Goal: Task Accomplishment & Management: Manage account settings

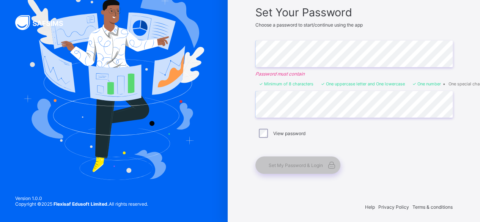
scroll to position [61, 0]
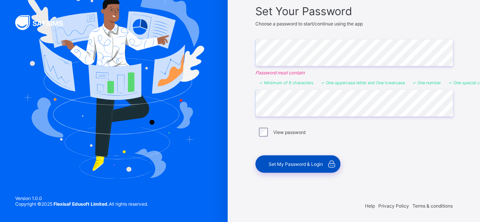
click at [298, 161] on span "Set My Password & Login" at bounding box center [296, 164] width 54 height 6
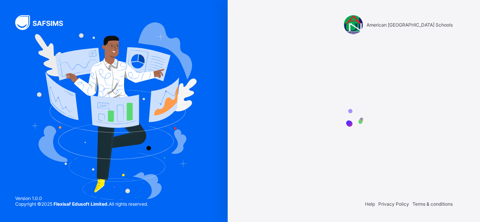
scroll to position [0, 0]
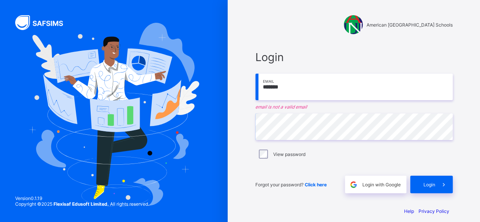
click at [302, 86] on input "*******" at bounding box center [353, 87] width 197 height 27
type input "*"
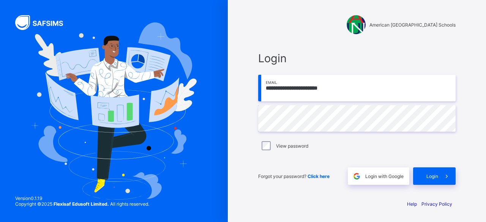
type input "**********"
click at [426, 175] on span "Login" at bounding box center [432, 176] width 12 height 6
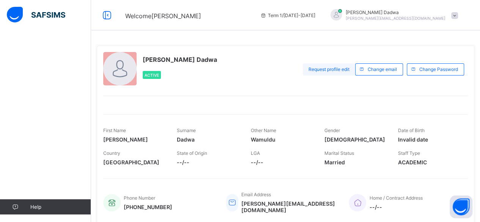
click at [336, 68] on span "Request profile edit" at bounding box center [328, 69] width 41 height 6
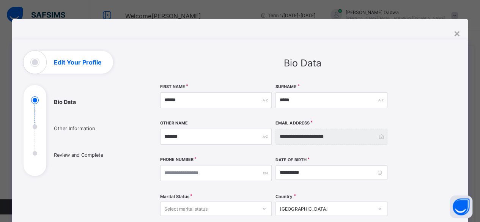
scroll to position [38, 0]
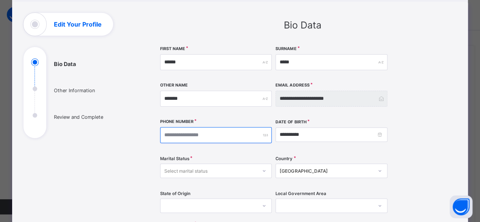
click at [217, 136] on input "number" at bounding box center [216, 135] width 112 height 16
type input "**********"
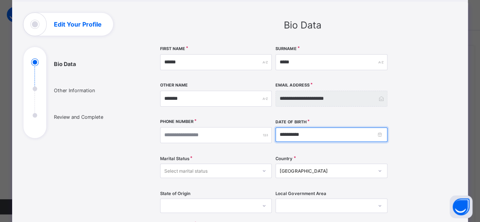
click at [305, 135] on input "**********" at bounding box center [331, 134] width 112 height 14
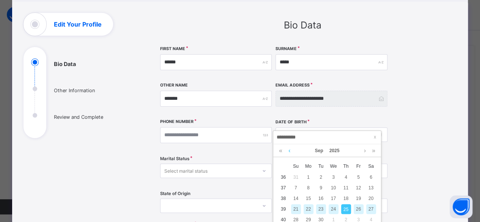
click at [291, 151] on link at bounding box center [289, 150] width 6 height 13
click at [291, 150] on link at bounding box center [289, 150] width 6 height 13
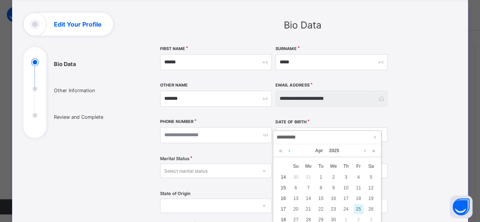
click at [291, 150] on link at bounding box center [289, 150] width 6 height 13
click at [365, 151] on link at bounding box center [365, 150] width 6 height 13
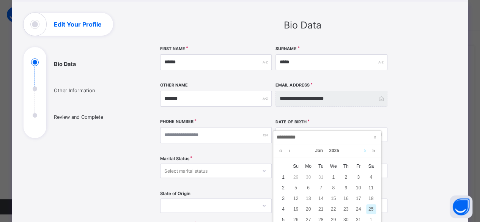
click at [365, 151] on link at bounding box center [365, 150] width 6 height 13
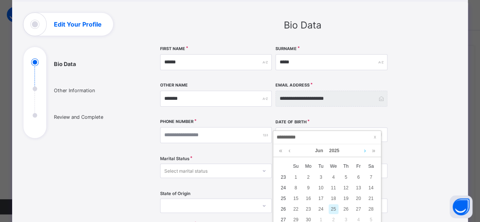
click at [365, 151] on link at bounding box center [365, 150] width 6 height 13
click at [291, 153] on link at bounding box center [289, 150] width 6 height 13
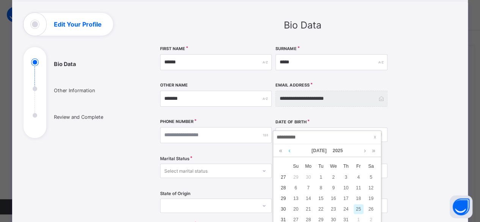
click at [291, 153] on link at bounding box center [289, 150] width 6 height 13
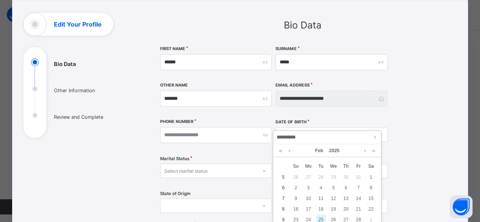
click at [291, 153] on link at bounding box center [289, 150] width 6 height 13
click at [281, 150] on link at bounding box center [280, 150] width 7 height 13
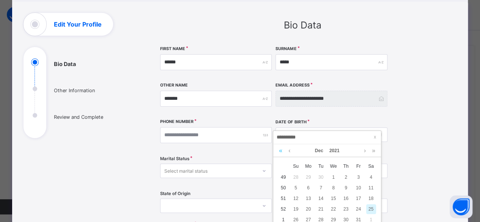
click at [281, 150] on link at bounding box center [280, 150] width 7 height 13
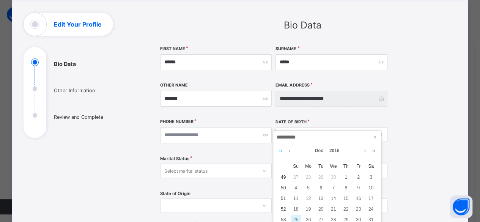
click at [281, 150] on link at bounding box center [280, 150] width 7 height 13
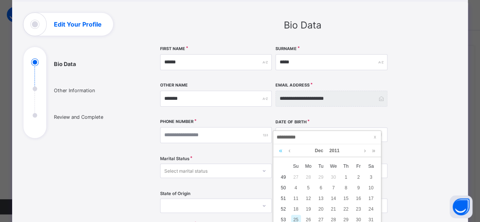
click at [281, 150] on link at bounding box center [280, 150] width 7 height 13
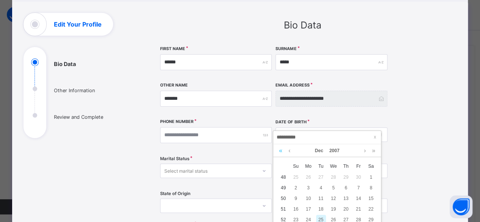
click at [281, 150] on link at bounding box center [280, 150] width 7 height 13
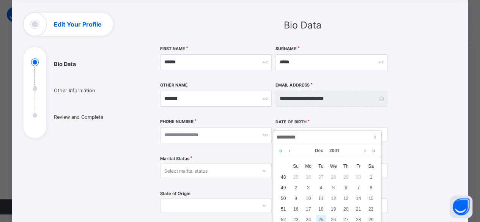
click at [281, 150] on link at bounding box center [280, 150] width 7 height 13
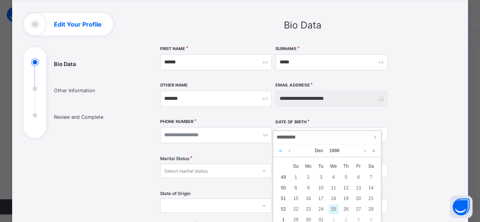
click at [281, 150] on link at bounding box center [280, 150] width 7 height 13
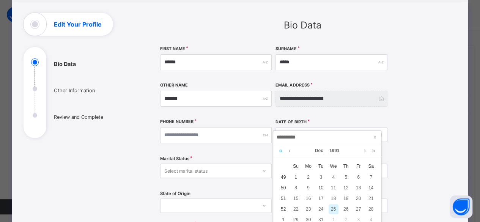
click at [281, 150] on link at bounding box center [280, 150] width 7 height 13
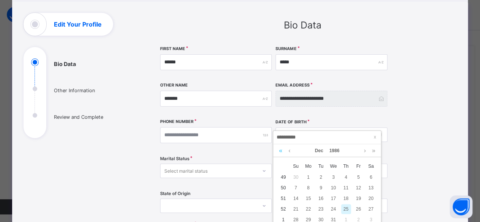
click at [281, 150] on link at bounding box center [280, 150] width 7 height 13
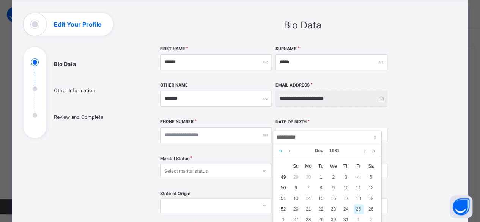
click at [281, 150] on link at bounding box center [280, 150] width 7 height 13
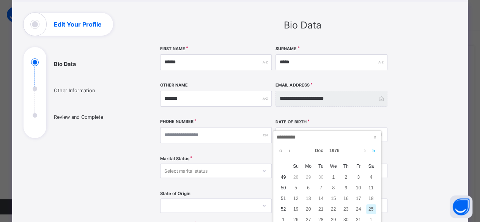
click at [371, 150] on link at bounding box center [373, 150] width 7 height 13
click at [347, 196] on div "15" at bounding box center [346, 198] width 10 height 10
type input "**********"
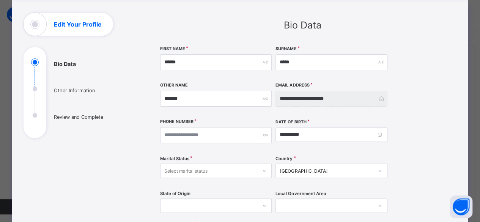
click at [262, 170] on icon at bounding box center [264, 171] width 5 height 8
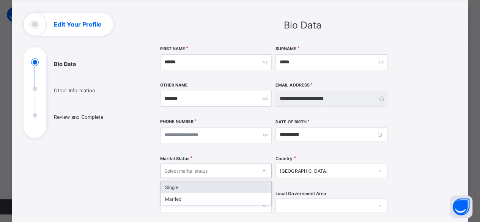
click at [208, 185] on div "Single" at bounding box center [215, 187] width 111 height 12
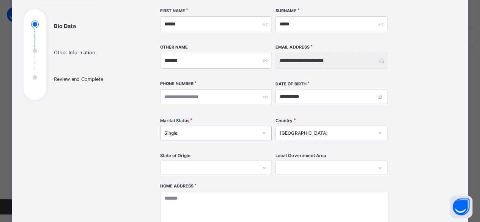
scroll to position [114, 0]
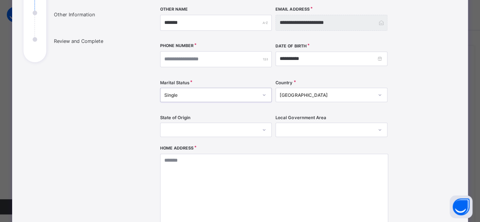
click at [260, 129] on div at bounding box center [216, 130] width 112 height 14
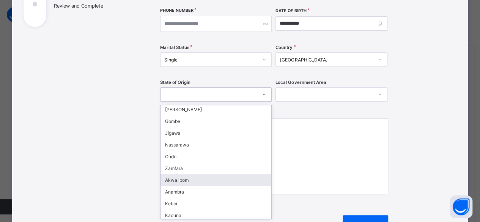
scroll to position [190, 0]
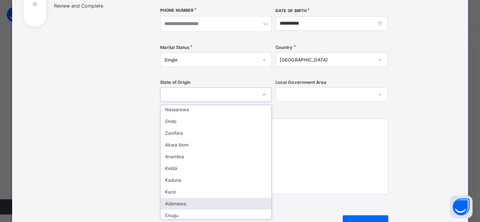
click at [173, 198] on div "Adamawa" at bounding box center [215, 204] width 111 height 12
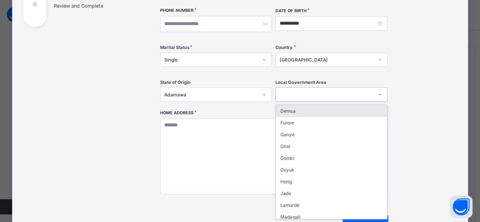
click at [378, 94] on icon at bounding box center [379, 95] width 5 height 8
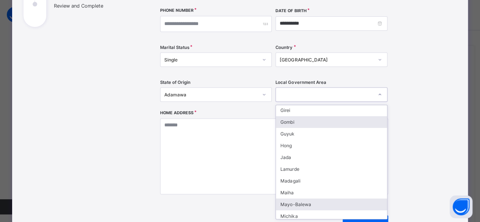
scroll to position [76, 0]
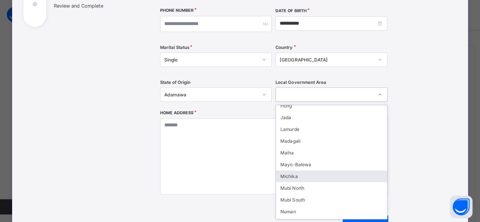
click at [292, 170] on div "Michika" at bounding box center [331, 176] width 111 height 12
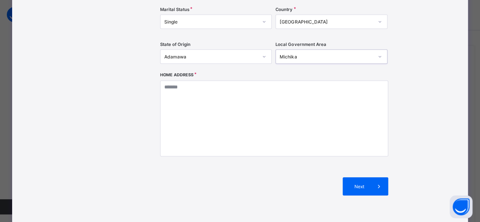
scroll to position [149, 0]
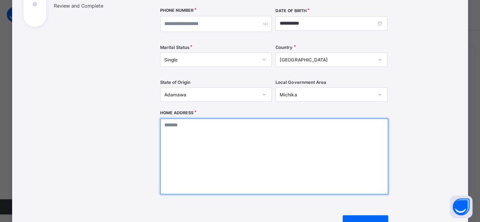
click at [193, 130] on textarea at bounding box center [274, 156] width 228 height 76
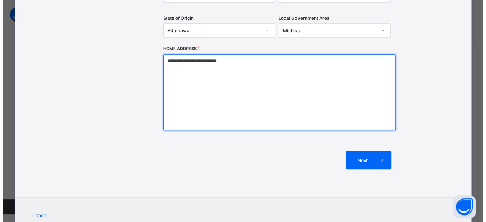
scroll to position [225, 0]
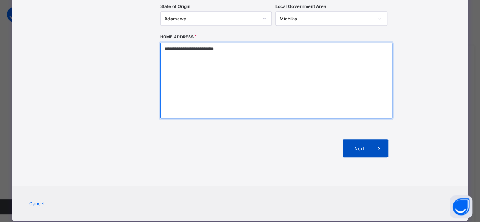
type textarea "**********"
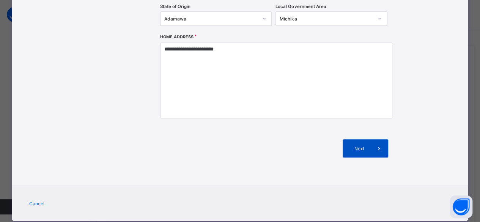
click at [363, 149] on span "Next" at bounding box center [359, 149] width 22 height 6
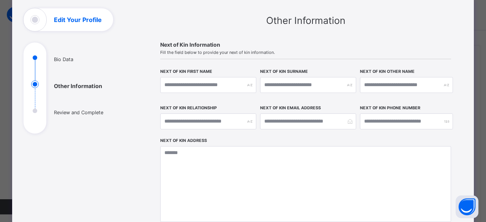
scroll to position [0, 0]
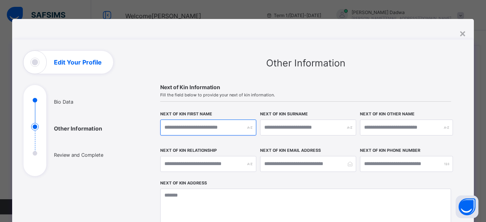
click at [199, 127] on input "text" at bounding box center [208, 127] width 96 height 16
type input "*******"
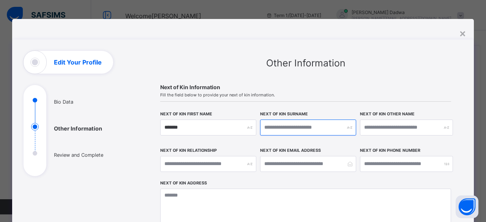
click at [285, 127] on input "text" at bounding box center [308, 127] width 96 height 16
type input "*****"
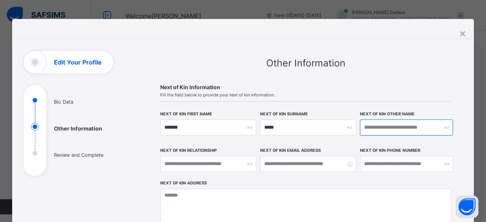
click at [374, 126] on input "text" at bounding box center [406, 127] width 93 height 16
type input "*****"
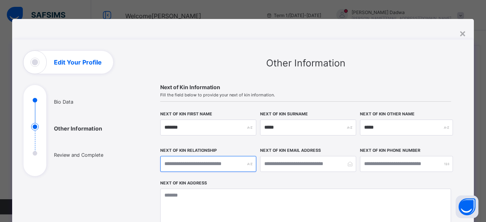
click at [240, 164] on input "text" at bounding box center [208, 164] width 96 height 16
type input "*******"
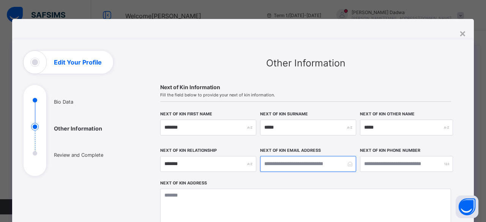
click at [303, 163] on input "email" at bounding box center [308, 164] width 96 height 16
type input "*"
type input "**********"
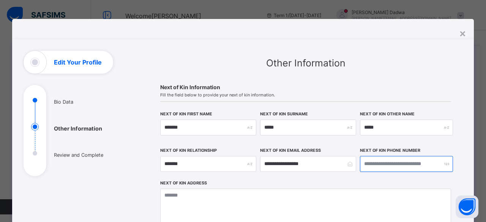
click at [369, 161] on input "number" at bounding box center [406, 164] width 93 height 16
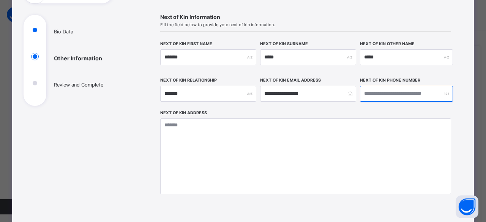
scroll to position [76, 0]
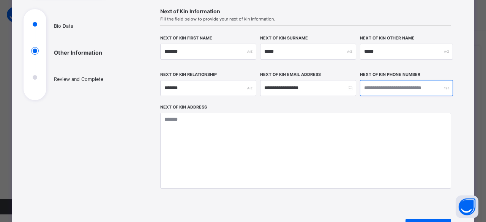
type input "**********"
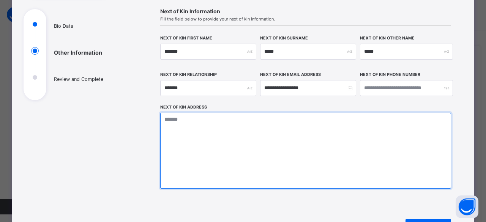
click at [205, 120] on textarea at bounding box center [305, 151] width 291 height 76
click at [176, 119] on textarea "**********" at bounding box center [305, 151] width 291 height 76
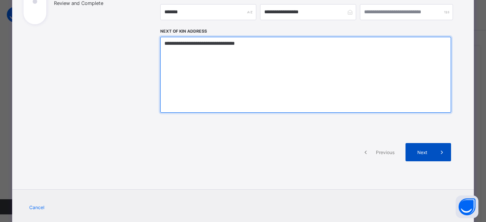
type textarea "**********"
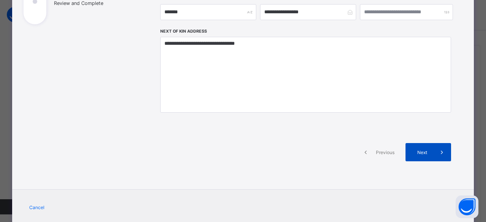
click at [419, 152] on span "Next" at bounding box center [422, 152] width 22 height 6
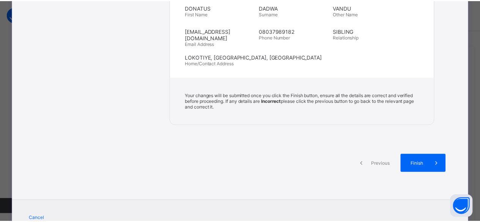
scroll to position [336, 0]
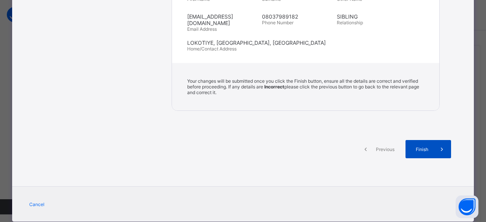
click at [425, 146] on span "Finish" at bounding box center [422, 149] width 22 height 6
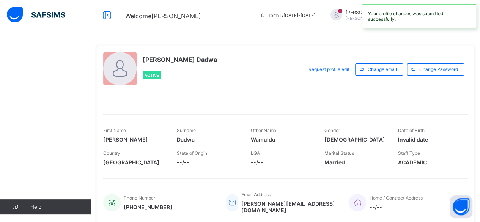
click at [117, 69] on div at bounding box center [119, 68] width 33 height 33
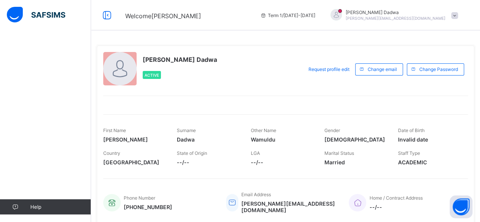
click at [117, 69] on div at bounding box center [119, 68] width 33 height 33
click at [125, 69] on div at bounding box center [119, 68] width 33 height 33
click at [123, 68] on div at bounding box center [119, 68] width 33 height 33
click at [333, 68] on span "Request profile edit" at bounding box center [328, 69] width 41 height 6
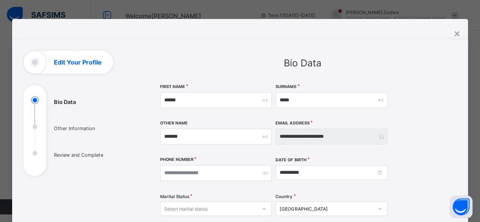
click at [79, 62] on h1 "Edit Your Profile" at bounding box center [78, 62] width 48 height 6
click at [30, 63] on div "Edit Your Profile" at bounding box center [69, 62] width 90 height 23
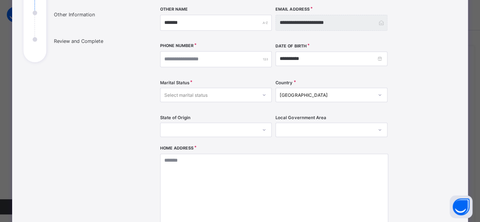
scroll to position [38, 0]
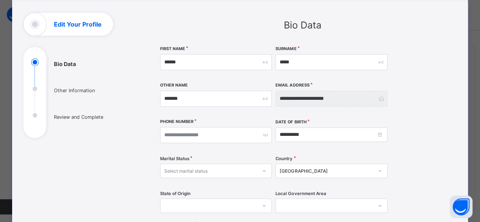
click at [77, 90] on ul "Bio Data Other Information Review and Complete" at bounding box center [81, 98] width 114 height 80
click at [31, 89] on ul "Bio Data Other Information Review and Complete" at bounding box center [81, 98] width 114 height 80
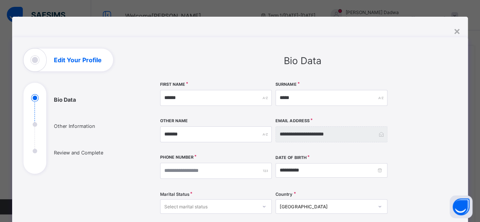
scroll to position [0, 0]
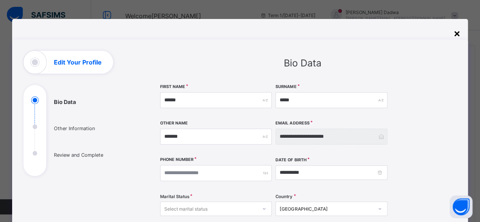
click at [456, 33] on div "×" at bounding box center [456, 33] width 7 height 13
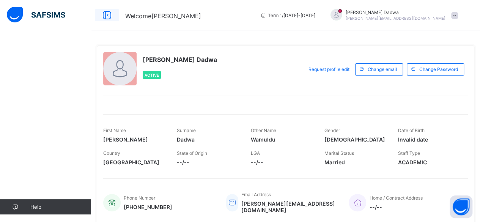
drag, startPoint x: 114, startPoint y: 66, endPoint x: 108, endPoint y: 15, distance: 51.2
click at [108, 15] on icon at bounding box center [107, 15] width 13 height 11
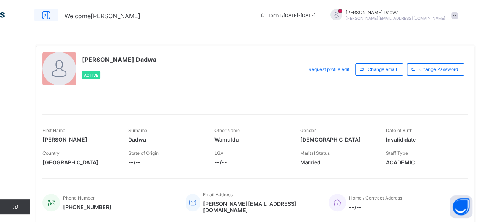
click at [46, 14] on icon at bounding box center [46, 15] width 13 height 11
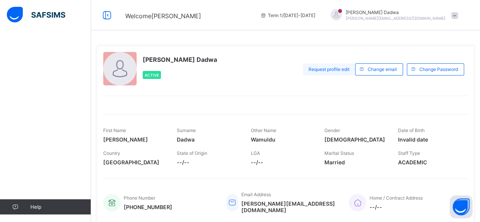
click at [338, 66] on span "Request profile edit" at bounding box center [328, 69] width 41 height 6
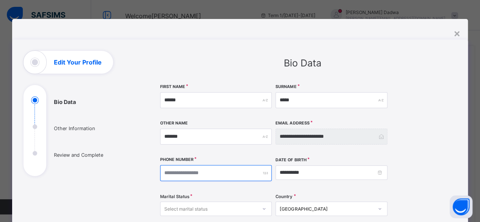
click at [195, 172] on input "number" at bounding box center [216, 173] width 112 height 16
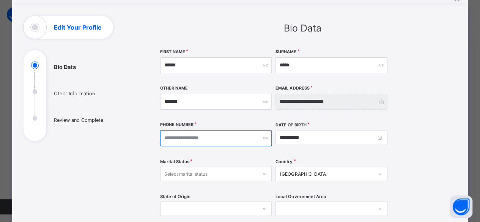
scroll to position [38, 0]
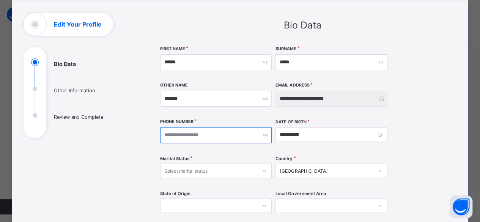
type input "**********"
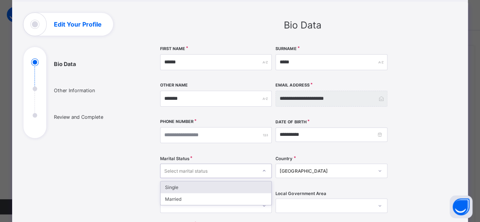
click at [262, 170] on icon at bounding box center [264, 171] width 5 height 8
click at [192, 186] on div "Single" at bounding box center [215, 187] width 111 height 12
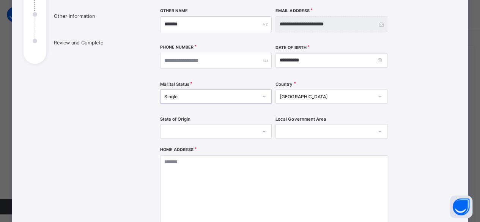
scroll to position [152, 0]
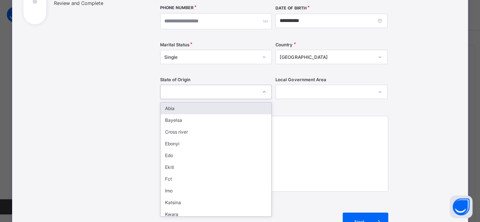
click at [262, 92] on icon at bounding box center [264, 92] width 5 height 8
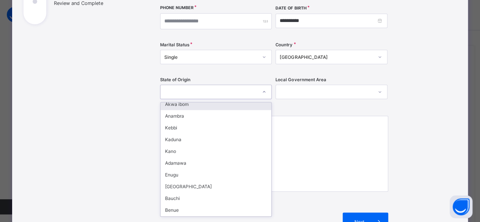
scroll to position [266, 0]
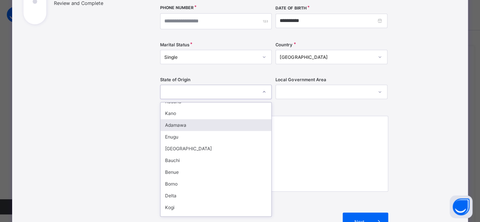
click at [171, 119] on div "Adamawa" at bounding box center [215, 125] width 111 height 12
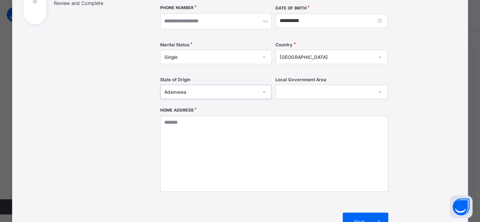
click at [379, 91] on icon at bounding box center [379, 92] width 5 height 8
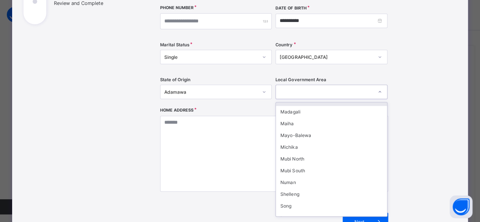
scroll to position [114, 0]
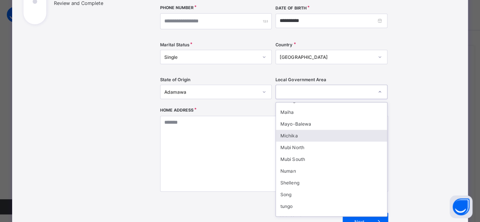
click at [291, 131] on div "Michika" at bounding box center [331, 136] width 111 height 12
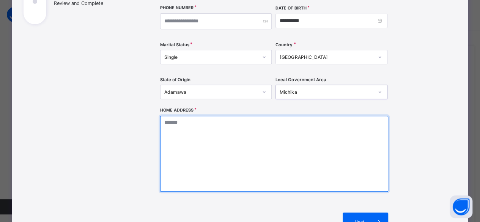
click at [205, 129] on textarea at bounding box center [274, 154] width 228 height 76
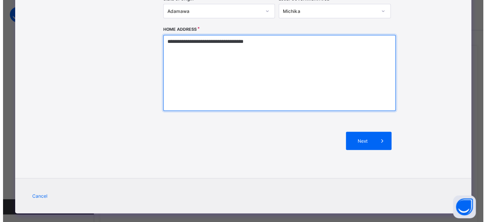
scroll to position [242, 0]
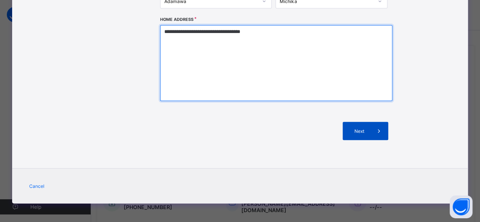
type textarea "**********"
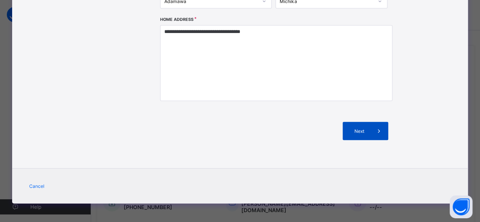
click at [356, 132] on span "Next" at bounding box center [359, 131] width 22 height 6
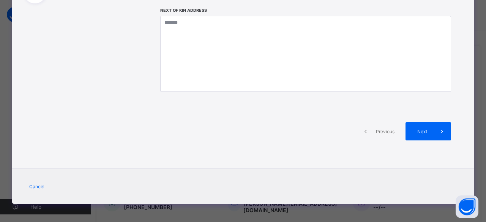
scroll to position [21, 0]
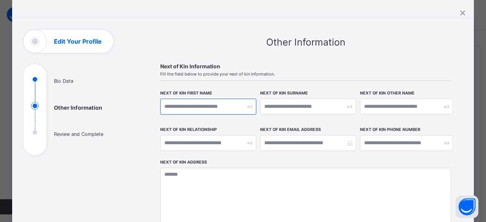
click at [198, 107] on input "text" at bounding box center [208, 107] width 96 height 16
type input "*******"
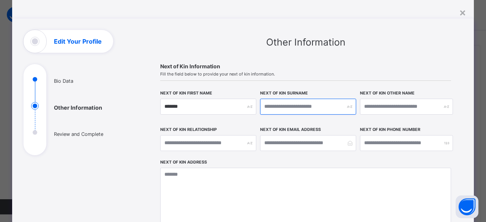
click at [287, 106] on input "text" at bounding box center [308, 107] width 96 height 16
type input "*****"
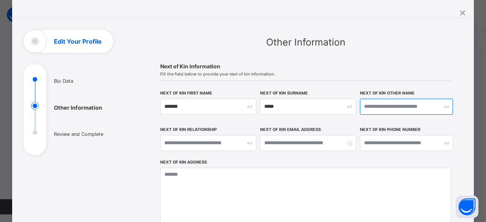
click at [386, 105] on input "text" at bounding box center [406, 107] width 93 height 16
type input "*****"
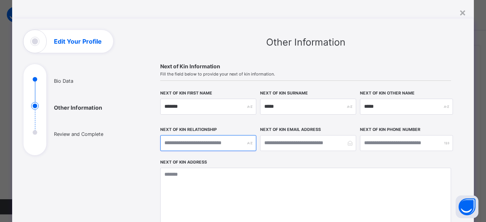
click at [197, 141] on input "text" at bounding box center [208, 143] width 96 height 16
type input "*******"
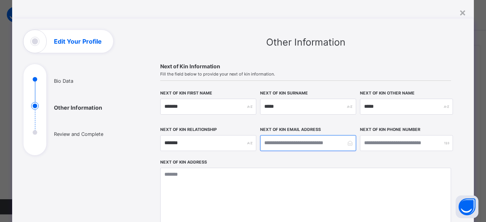
click at [304, 141] on input "email" at bounding box center [308, 143] width 96 height 16
type input "**********"
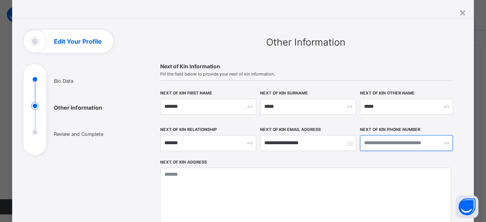
click at [368, 142] on input "number" at bounding box center [406, 143] width 93 height 16
type input "**********"
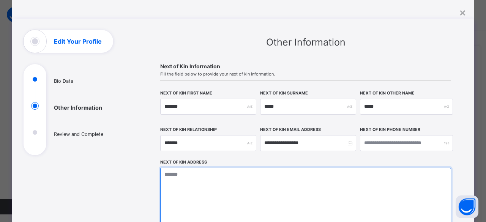
click at [204, 176] on textarea at bounding box center [305, 206] width 291 height 76
type textarea "*"
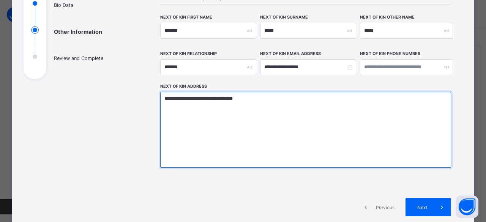
scroll to position [135, 0]
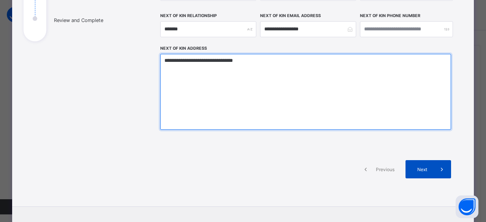
type textarea "**********"
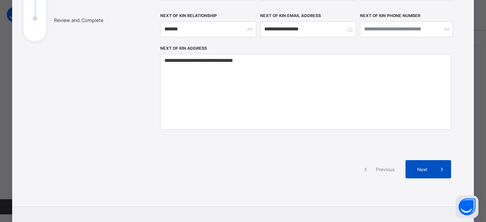
click at [417, 167] on span "Next" at bounding box center [422, 170] width 22 height 6
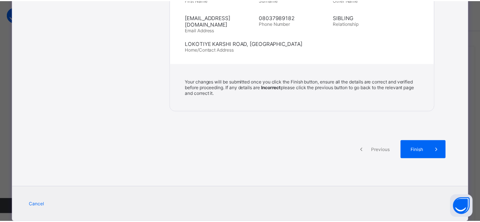
scroll to position [336, 0]
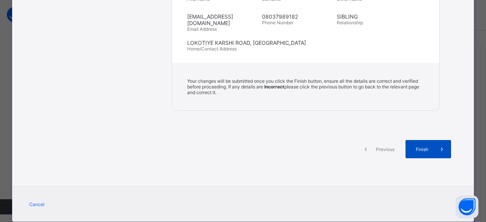
click at [415, 146] on span "Finish" at bounding box center [422, 149] width 22 height 6
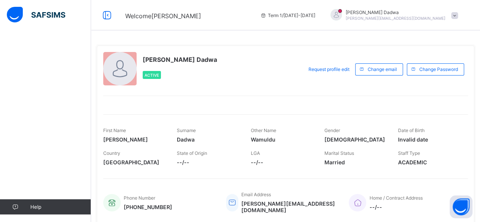
click at [458, 15] on span at bounding box center [454, 15] width 7 height 7
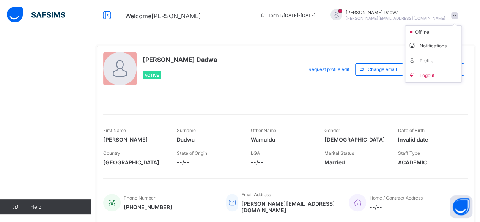
click at [458, 13] on span at bounding box center [454, 15] width 7 height 7
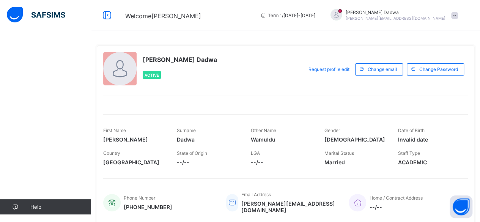
click at [315, 15] on span "Term 1 / [DATE]-[DATE]" at bounding box center [287, 16] width 55 height 6
click at [315, 16] on span "Term 1 / [DATE]-[DATE]" at bounding box center [287, 16] width 55 height 6
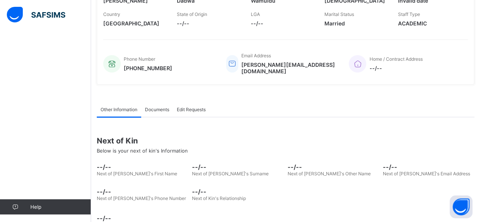
scroll to position [152, 0]
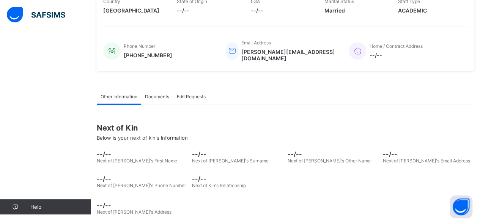
click at [161, 94] on span "Documents" at bounding box center [157, 97] width 24 height 6
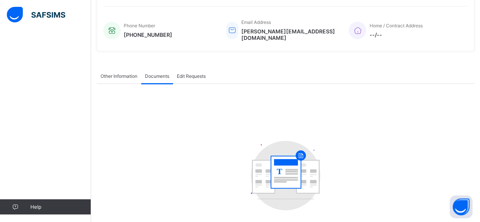
scroll to position [176, 0]
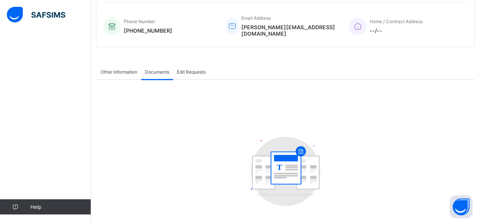
click at [199, 69] on span "Edit Requests" at bounding box center [191, 72] width 29 height 6
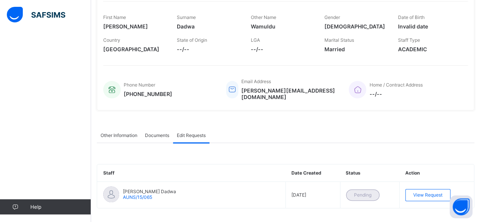
click at [187, 46] on span "--/--" at bounding box center [208, 49] width 62 height 6
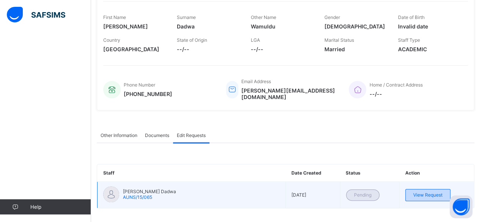
click at [427, 192] on span "View Request" at bounding box center [427, 195] width 29 height 6
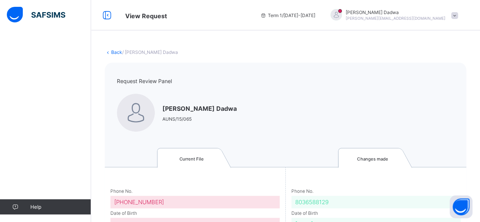
click at [135, 109] on img at bounding box center [136, 113] width 38 height 38
drag, startPoint x: 135, startPoint y: 109, endPoint x: 261, endPoint y: 142, distance: 130.1
click at [261, 142] on div "Request Review Panel [PERSON_NAME] Dadwa AUNS/15/065" at bounding box center [286, 105] width 362 height 85
click at [153, 54] on span "/ [PERSON_NAME] Dadwa" at bounding box center [150, 52] width 56 height 6
click at [116, 53] on link "Back" at bounding box center [116, 52] width 11 height 6
